Goal: Understand process/instructions: Learn about a topic

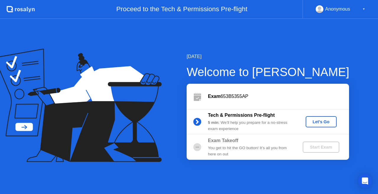
click at [322, 124] on div "Let's Go" at bounding box center [321, 122] width 26 height 5
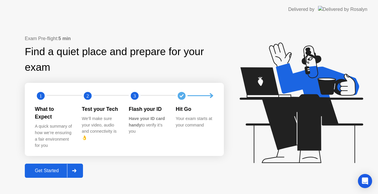
click at [58, 168] on div "Get Started" at bounding box center [47, 170] width 40 height 5
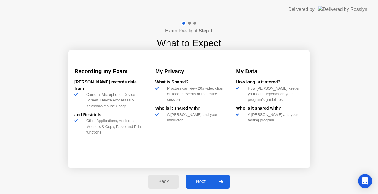
click at [200, 180] on div "Next" at bounding box center [201, 181] width 26 height 5
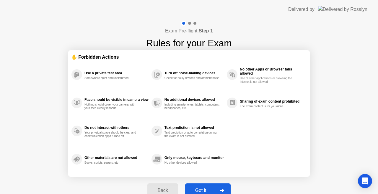
click at [201, 189] on div "Got it" at bounding box center [201, 190] width 28 height 5
select select "**********"
select select "*******"
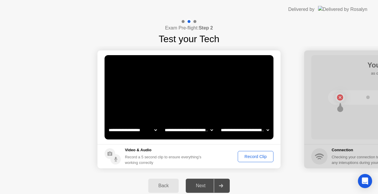
click at [200, 188] on div "Next" at bounding box center [201, 185] width 26 height 5
click at [221, 186] on icon at bounding box center [221, 186] width 4 height 4
click at [269, 131] on select "**********" at bounding box center [245, 130] width 51 height 12
click at [249, 157] on div "Record Clip" at bounding box center [256, 156] width 32 height 5
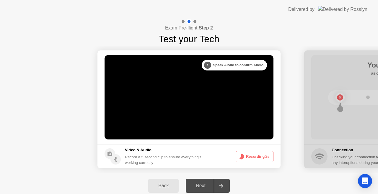
click at [249, 157] on button "Recording 2s" at bounding box center [255, 156] width 38 height 11
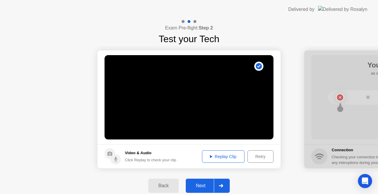
click at [210, 159] on div "Replay Clip" at bounding box center [223, 156] width 38 height 5
click at [210, 157] on icon at bounding box center [211, 156] width 2 height 3
click at [209, 188] on div "Next" at bounding box center [201, 185] width 26 height 5
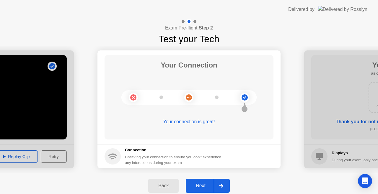
click at [209, 188] on div "Next" at bounding box center [201, 185] width 26 height 5
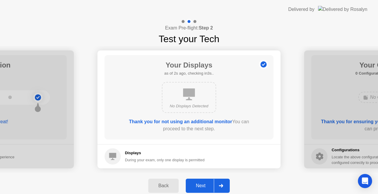
click at [209, 188] on div "Next" at bounding box center [201, 185] width 26 height 5
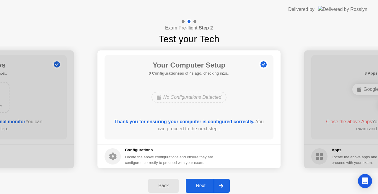
click at [209, 188] on div "Next" at bounding box center [201, 185] width 26 height 5
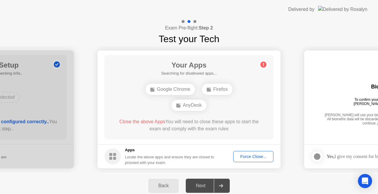
click at [209, 188] on div "Next" at bounding box center [201, 185] width 26 height 5
click at [190, 108] on div "AnyDesk" at bounding box center [189, 105] width 35 height 11
click at [222, 90] on div "Firefox" at bounding box center [217, 89] width 30 height 11
click at [251, 155] on div "Force Close..." at bounding box center [253, 156] width 36 height 5
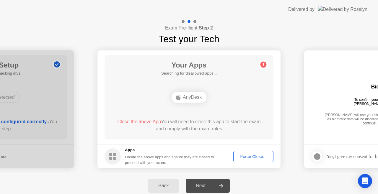
click at [200, 184] on div "Next" at bounding box center [201, 185] width 26 height 5
click at [250, 156] on div "Force Close..." at bounding box center [253, 156] width 36 height 5
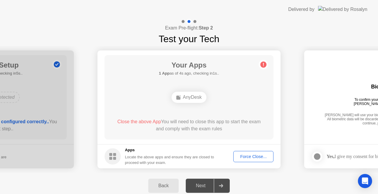
click at [257, 154] on div "Force Close..." at bounding box center [253, 156] width 36 height 5
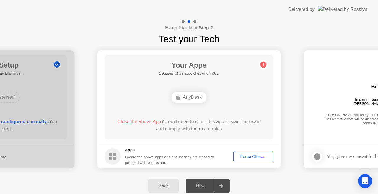
click at [128, 152] on h5 "Apps" at bounding box center [170, 150] width 90 height 6
click at [110, 157] on circle at bounding box center [113, 157] width 16 height 16
click at [198, 86] on div "Your Apps 1 App as of 4s ago, checking in1s.. AnyDesk Close the above App You w…" at bounding box center [189, 97] width 169 height 84
click at [252, 154] on div "Force Close..." at bounding box center [253, 156] width 36 height 5
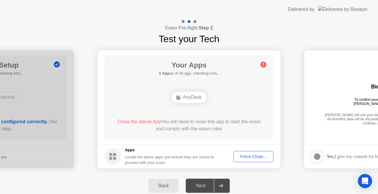
click at [123, 148] on div "Apps Locate the above apps and ensure they are closed to proceed with your exam." at bounding box center [160, 156] width 110 height 18
click at [111, 156] on rect at bounding box center [110, 154] width 3 height 3
click at [251, 155] on div "Force Close..." at bounding box center [253, 156] width 36 height 5
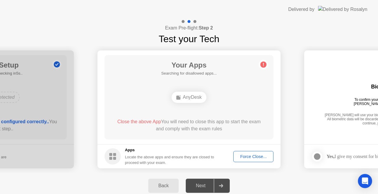
click at [256, 155] on div "Force Close..." at bounding box center [253, 156] width 36 height 5
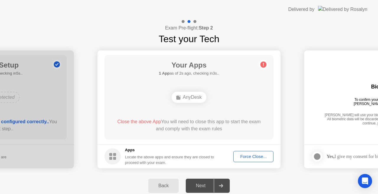
click at [256, 158] on div "Force Close..." at bounding box center [253, 156] width 36 height 5
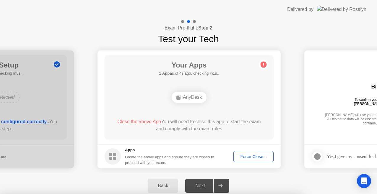
click at [204, 194] on div at bounding box center [188, 194] width 377 height 0
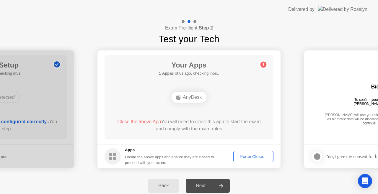
click at [204, 187] on div "Next" at bounding box center [201, 185] width 26 height 5
click at [222, 185] on icon at bounding box center [221, 186] width 4 height 4
click at [169, 189] on div "Back" at bounding box center [163, 185] width 27 height 5
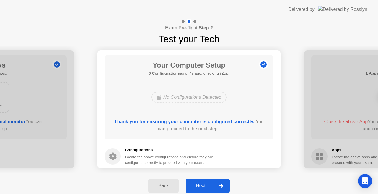
click at [205, 181] on button "Next" at bounding box center [208, 186] width 44 height 14
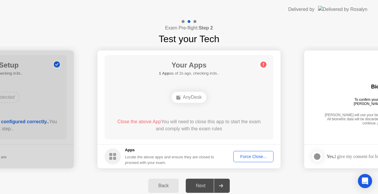
click at [134, 122] on span "Close the above App" at bounding box center [139, 121] width 44 height 5
click at [162, 186] on div "Back" at bounding box center [163, 185] width 27 height 5
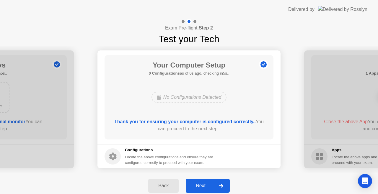
click at [162, 186] on div "Back" at bounding box center [163, 185] width 27 height 5
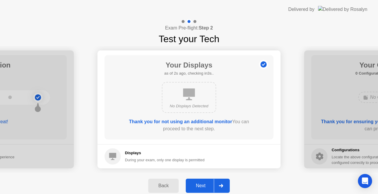
click at [202, 190] on button "Next" at bounding box center [208, 186] width 44 height 14
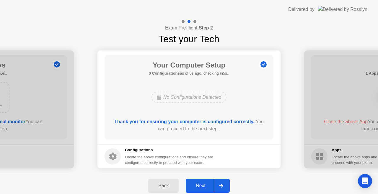
click at [202, 190] on button "Next" at bounding box center [208, 186] width 44 height 14
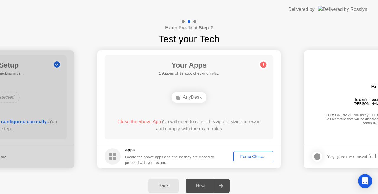
click at [241, 156] on div "Force Close..." at bounding box center [253, 156] width 36 height 5
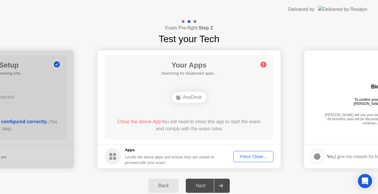
click at [263, 64] on circle at bounding box center [264, 65] width 6 height 6
click at [186, 96] on div "AnyDesk" at bounding box center [189, 97] width 35 height 11
click at [187, 97] on div "AnyDesk" at bounding box center [189, 97] width 35 height 11
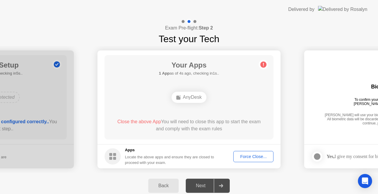
click at [116, 153] on circle at bounding box center [113, 157] width 16 height 16
click at [254, 154] on div "Force Close..." at bounding box center [253, 156] width 36 height 5
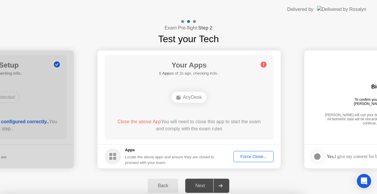
click at [156, 194] on div at bounding box center [188, 194] width 377 height 0
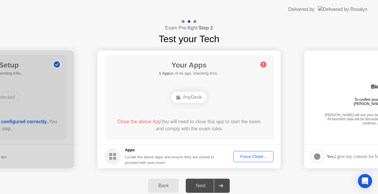
click at [251, 158] on div "Force Close..." at bounding box center [253, 156] width 36 height 5
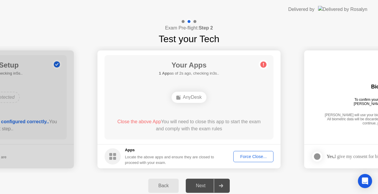
click at [264, 66] on circle at bounding box center [264, 65] width 6 height 6
drag, startPoint x: 264, startPoint y: 66, endPoint x: 370, endPoint y: 92, distance: 108.9
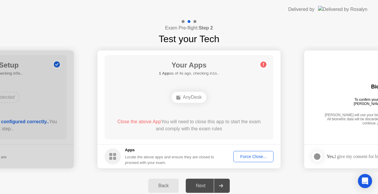
click at [249, 158] on div "Force Close..." at bounding box center [253, 156] width 36 height 5
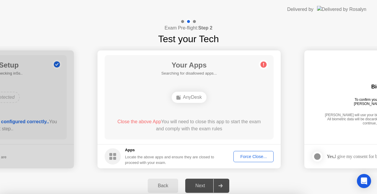
click at [364, 185] on div "Open Intercom Messenger" at bounding box center [364, 182] width 16 height 16
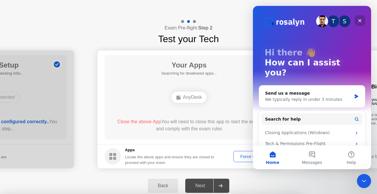
click at [361, 19] on icon "Close" at bounding box center [359, 20] width 5 height 5
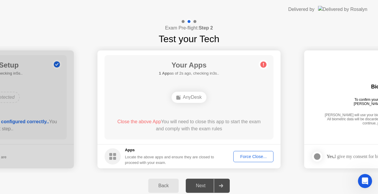
click at [251, 155] on div "Force Close..." at bounding box center [253, 156] width 36 height 5
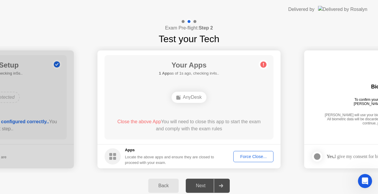
click at [239, 156] on div "Force Close..." at bounding box center [253, 156] width 36 height 5
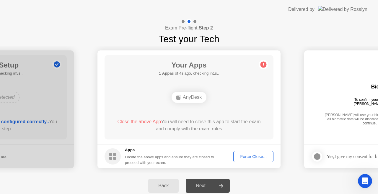
click at [257, 155] on div "Force Close..." at bounding box center [253, 156] width 36 height 5
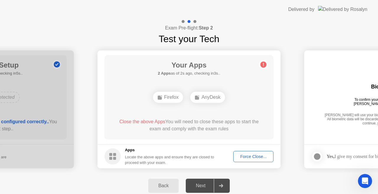
click at [253, 157] on div "Force Close..." at bounding box center [253, 156] width 36 height 5
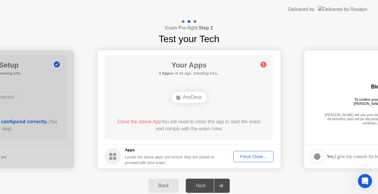
click at [251, 155] on div "Force Close..." at bounding box center [253, 156] width 36 height 5
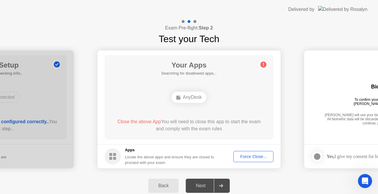
click at [206, 186] on div "Next" at bounding box center [201, 185] width 26 height 5
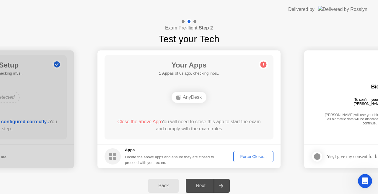
click at [206, 186] on div "Next" at bounding box center [201, 185] width 26 height 5
drag, startPoint x: 206, startPoint y: 186, endPoint x: 225, endPoint y: 185, distance: 19.8
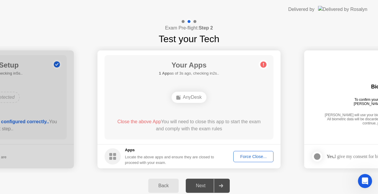
click at [225, 185] on div at bounding box center [221, 186] width 14 height 14
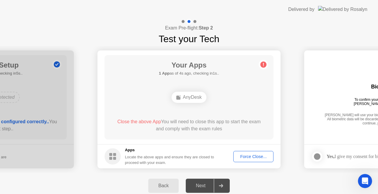
click at [225, 185] on div at bounding box center [221, 186] width 14 height 14
click at [223, 185] on icon at bounding box center [221, 186] width 4 height 4
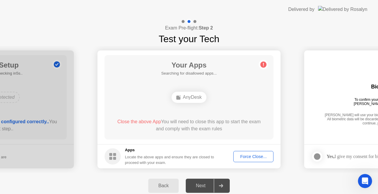
click at [223, 185] on icon at bounding box center [221, 186] width 4 height 4
click at [249, 154] on div "Force Close..." at bounding box center [253, 156] width 36 height 5
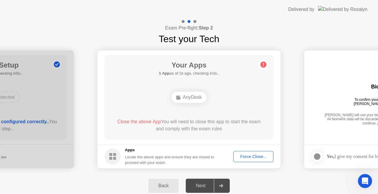
click at [242, 158] on div "Force Close..." at bounding box center [253, 156] width 36 height 5
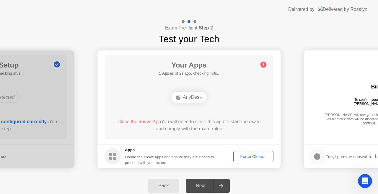
click at [250, 159] on div "Force Close..." at bounding box center [253, 156] width 36 height 5
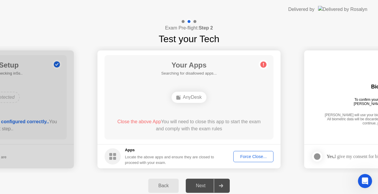
click at [244, 156] on div "Force Close..." at bounding box center [253, 156] width 36 height 5
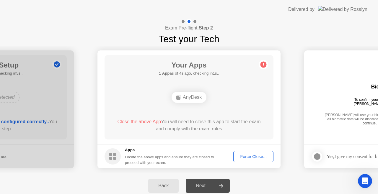
click at [251, 155] on div "Force Close..." at bounding box center [253, 156] width 36 height 5
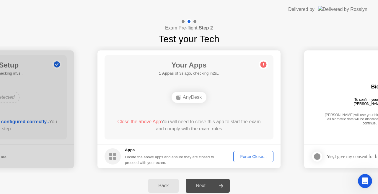
click at [162, 186] on div "Back" at bounding box center [163, 185] width 27 height 5
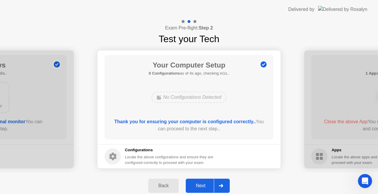
click at [167, 186] on div "Back" at bounding box center [163, 185] width 27 height 5
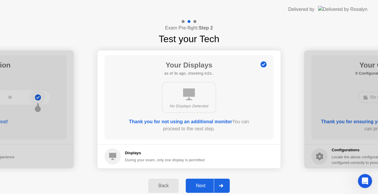
click at [194, 188] on div "Next" at bounding box center [201, 185] width 26 height 5
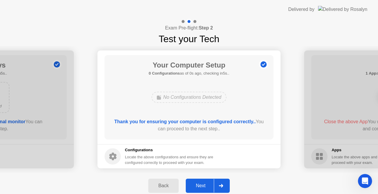
click at [194, 188] on div "Next" at bounding box center [201, 185] width 26 height 5
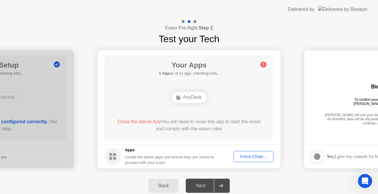
click at [254, 155] on div "Force Close..." at bounding box center [253, 156] width 36 height 5
